Goal: Find specific page/section: Find specific page/section

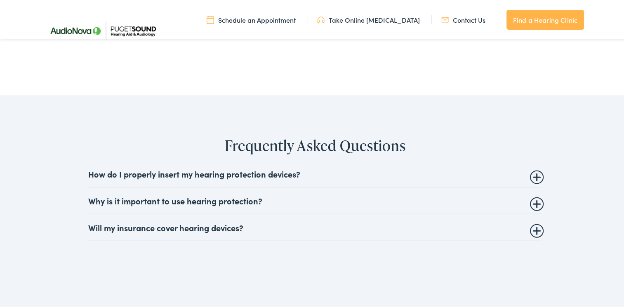
scroll to position [2146, 0]
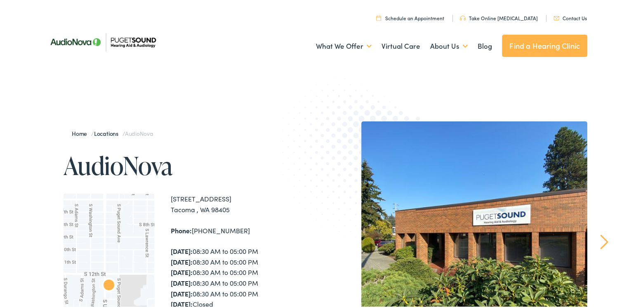
click at [287, 130] on img at bounding box center [361, 165] width 181 height 198
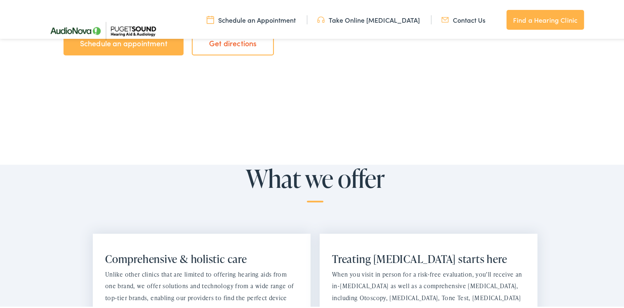
scroll to position [578, 0]
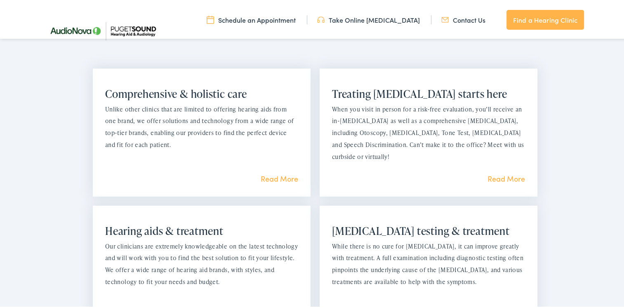
click at [270, 178] on link "Read More" at bounding box center [280, 177] width 38 height 10
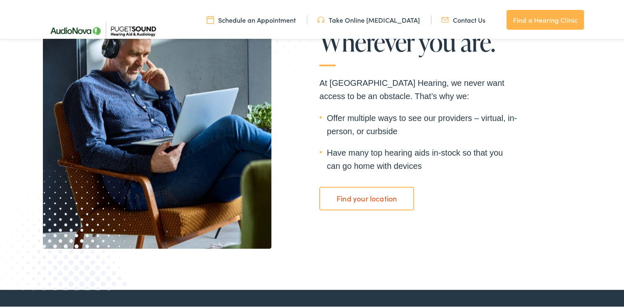
scroll to position [1625, 0]
